Goal: Find specific page/section: Find specific page/section

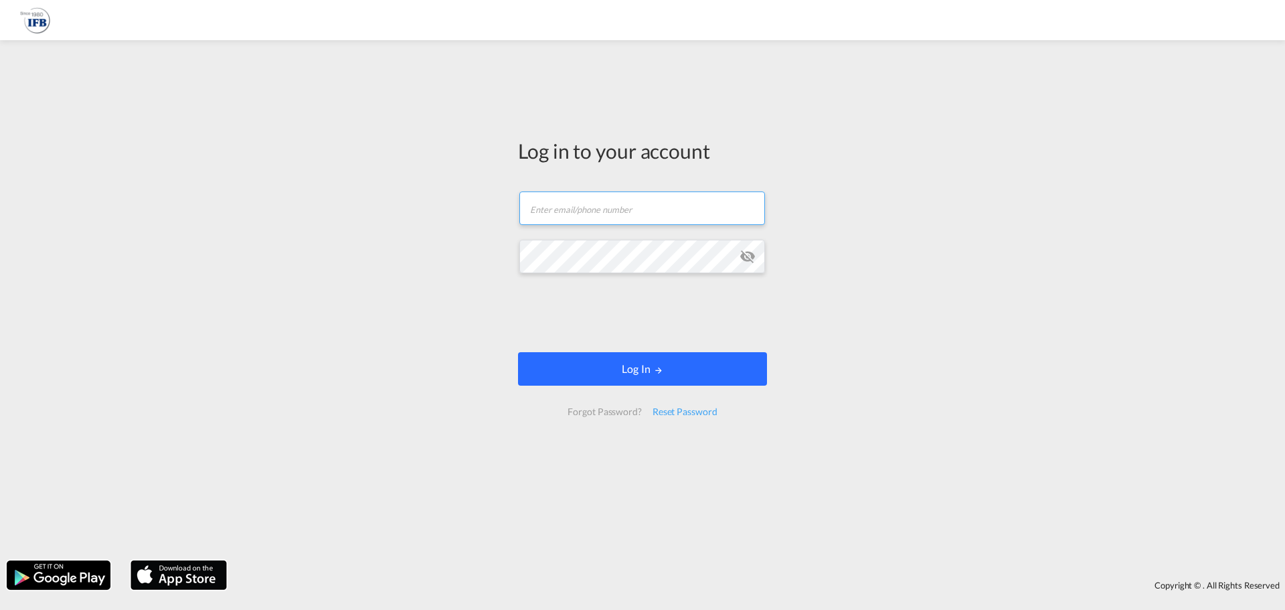
type input "[EMAIL_ADDRESS][PERSON_NAME][DOMAIN_NAME]"
click at [546, 361] on button "Log In" at bounding box center [642, 368] width 249 height 33
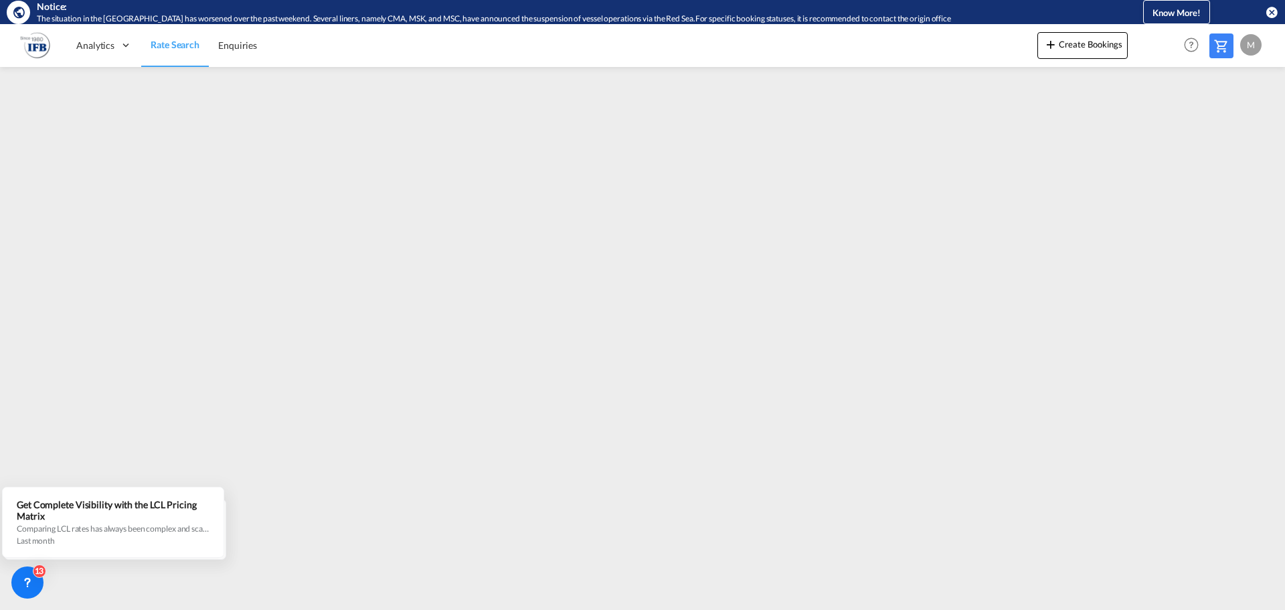
click at [48, 48] on img at bounding box center [35, 45] width 30 height 30
click at [35, 48] on img at bounding box center [35, 45] width 30 height 30
click at [179, 47] on span "Rate Search" at bounding box center [175, 44] width 49 height 11
